Goal: Transaction & Acquisition: Purchase product/service

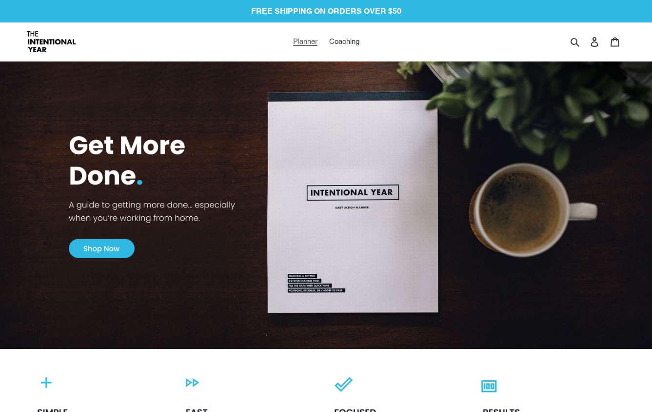
click at [299, 45] on span "Planner" at bounding box center [305, 41] width 24 height 9
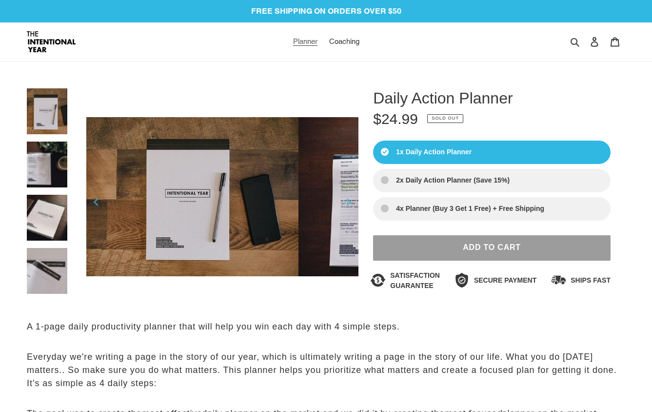
select select "Sort reviews"
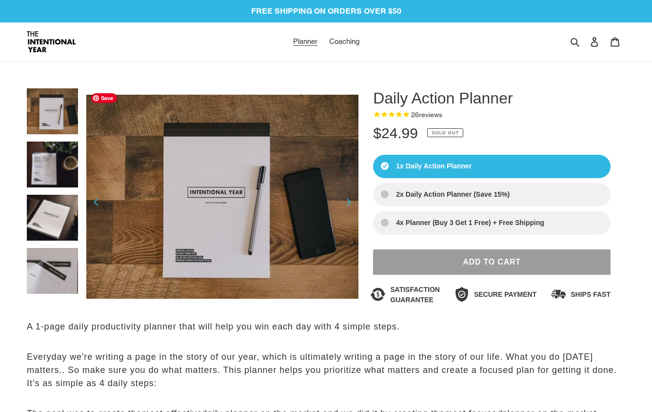
click at [66, 165] on img at bounding box center [53, 164] width 52 height 46
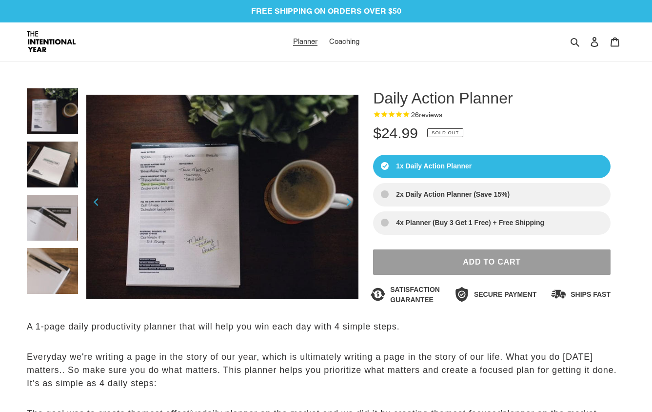
click at [60, 180] on img at bounding box center [53, 164] width 52 height 46
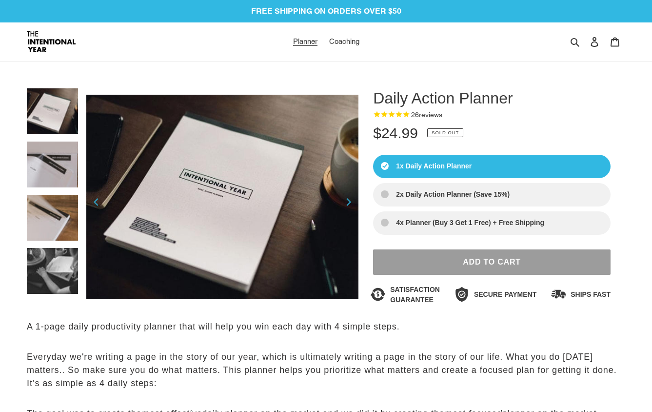
click at [60, 181] on img at bounding box center [53, 164] width 52 height 46
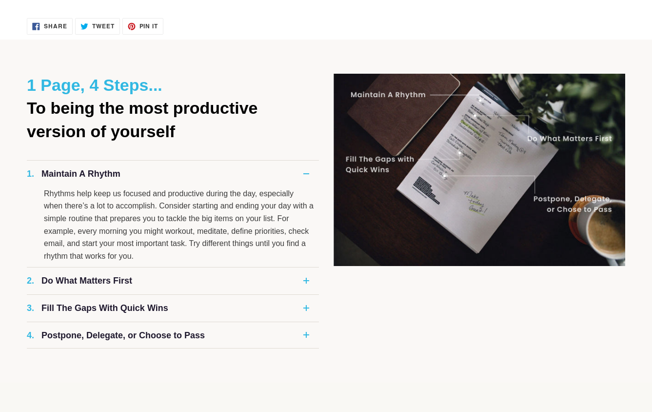
scroll to position [663, 0]
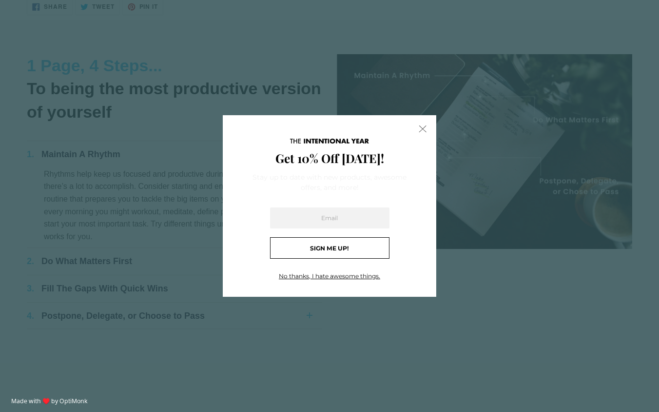
click at [417, 130] on div "X" at bounding box center [422, 128] width 19 height 19
